Goal: Navigation & Orientation: Find specific page/section

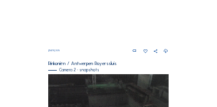
scroll to position [143, 0]
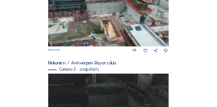
click at [116, 44] on img at bounding box center [108, 11] width 120 height 71
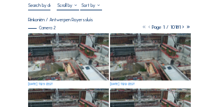
scroll to position [86, 0]
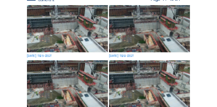
click at [77, 51] on img at bounding box center [67, 29] width 81 height 48
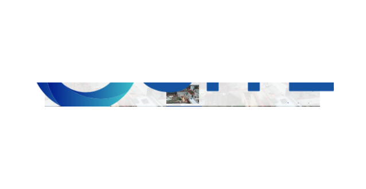
scroll to position [80, 0]
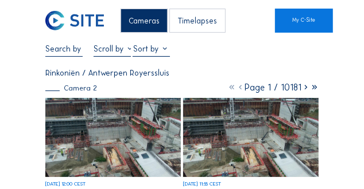
click at [156, 24] on div "Cameras" at bounding box center [143, 21] width 47 height 24
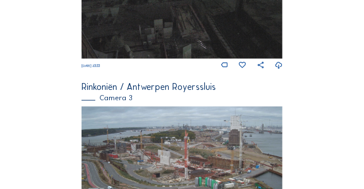
scroll to position [592, 0]
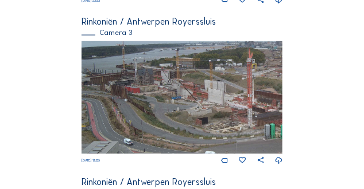
drag, startPoint x: 186, startPoint y: 108, endPoint x: 248, endPoint y: 116, distance: 61.9
click at [256, 115] on img at bounding box center [181, 97] width 201 height 113
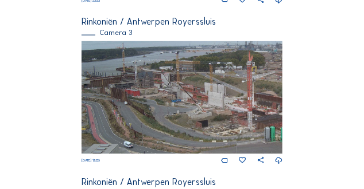
drag, startPoint x: 205, startPoint y: 107, endPoint x: 226, endPoint y: 116, distance: 23.1
click at [227, 116] on img at bounding box center [181, 97] width 201 height 113
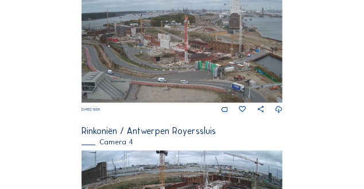
scroll to position [660, 0]
